Goal: Transaction & Acquisition: Purchase product/service

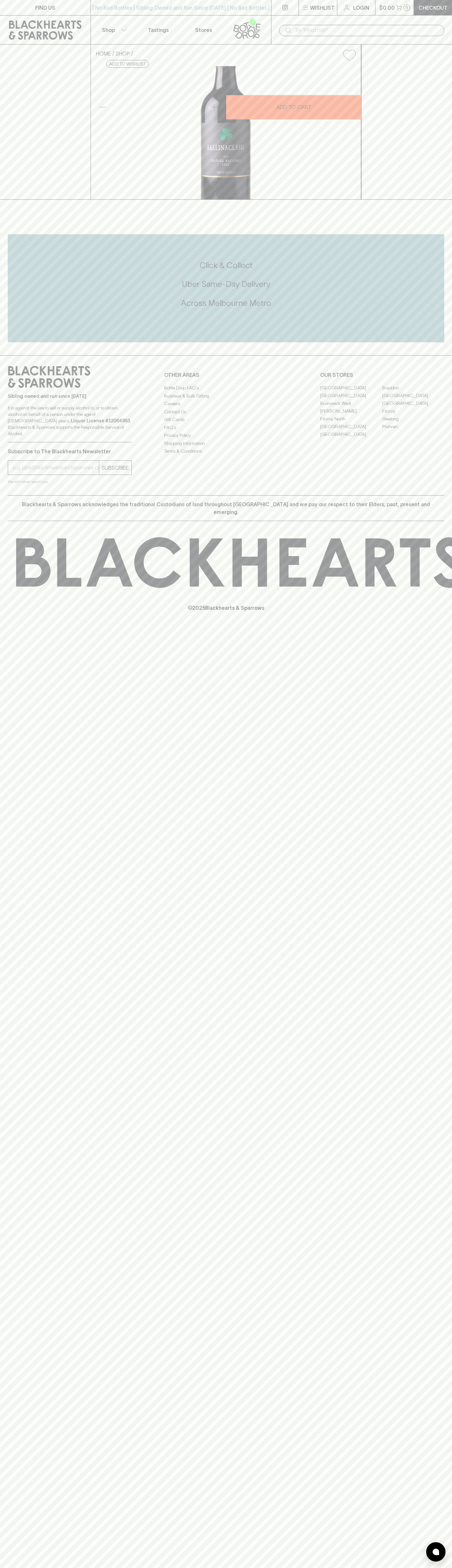
click at [391, 3] on button "$0.00 0" at bounding box center [393, 8] width 38 height 15
click at [343, 1567] on html "FIND US | No Bad Bottles | Sibling Owned and Run Since 2006 | No Bad Bottles | …" at bounding box center [226, 784] width 452 height 1568
